Goal: Find specific page/section: Find specific page/section

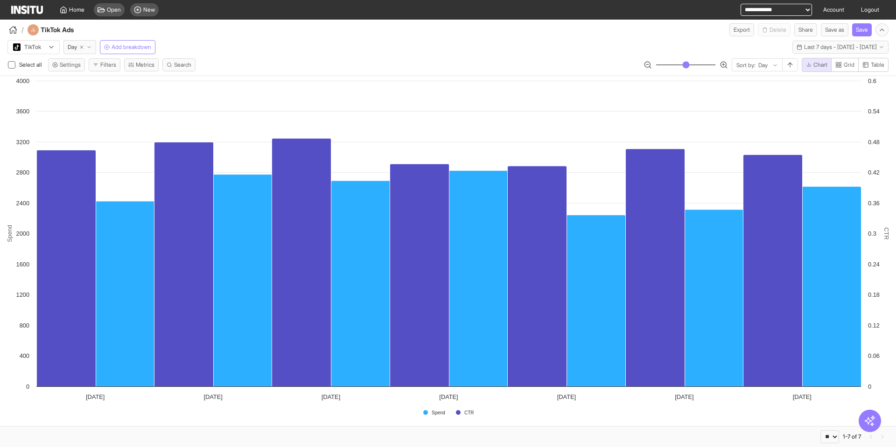
select select "**"
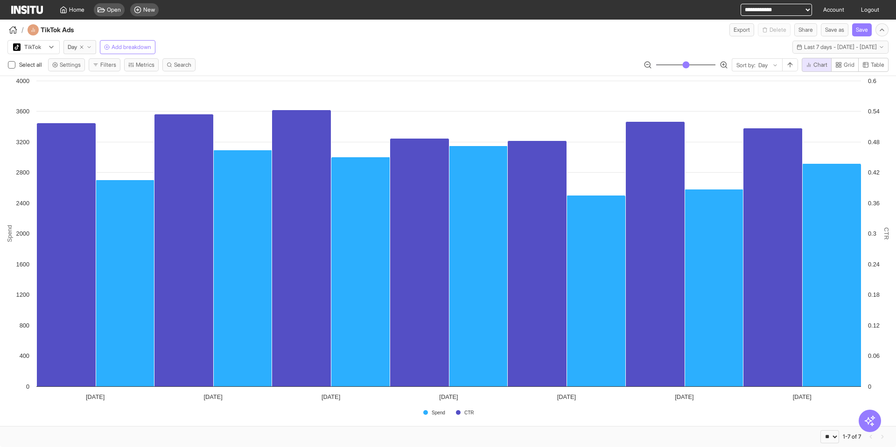
select select "**********"
click at [741, 4] on select "**********" at bounding box center [776, 10] width 71 height 12
